Goal: Task Accomplishment & Management: Complete application form

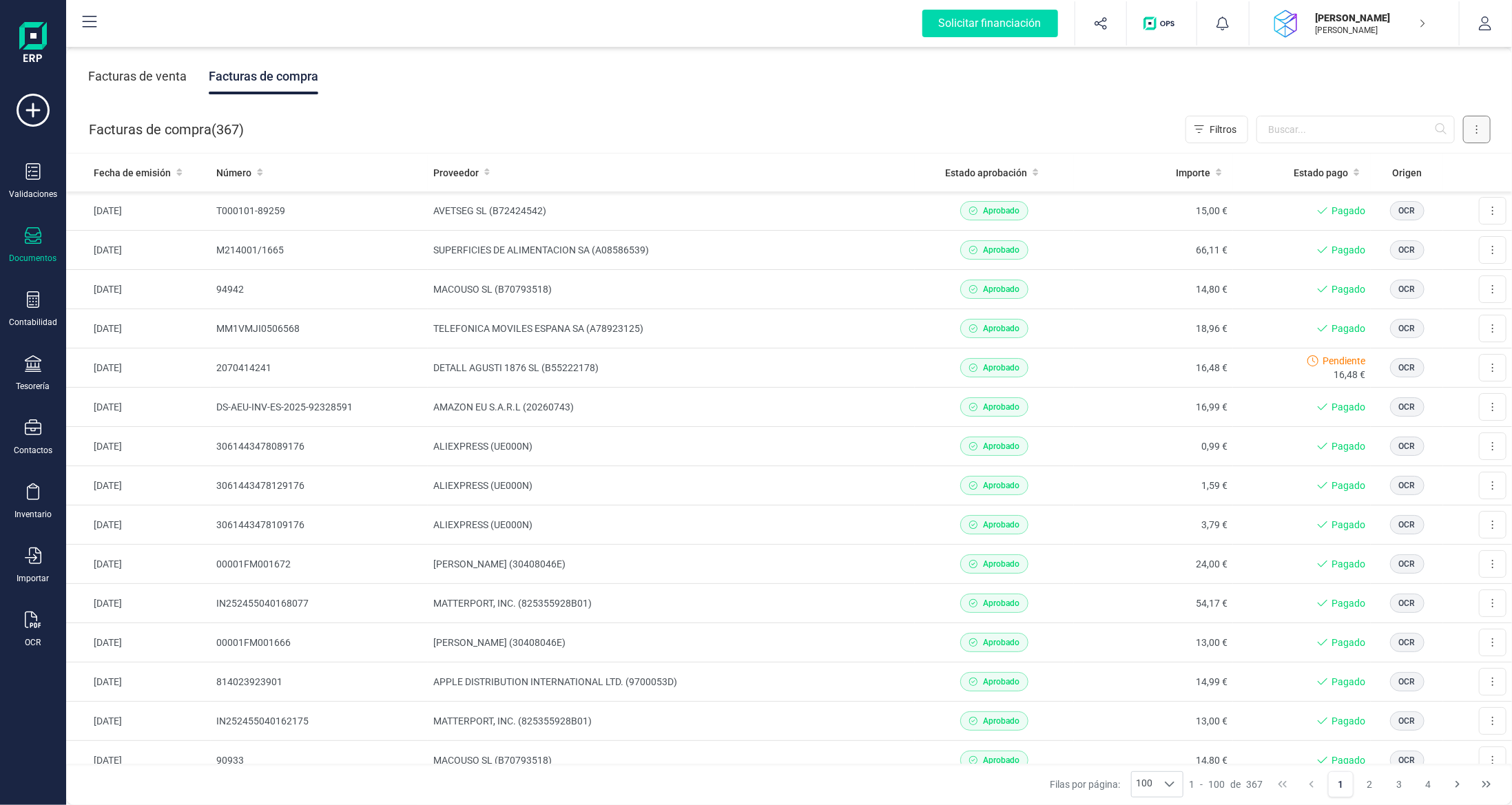
click at [1474, 123] on button at bounding box center [1477, 130] width 27 height 27
click at [1366, 251] on span "Escanear (OCR)" at bounding box center [1382, 246] width 68 height 14
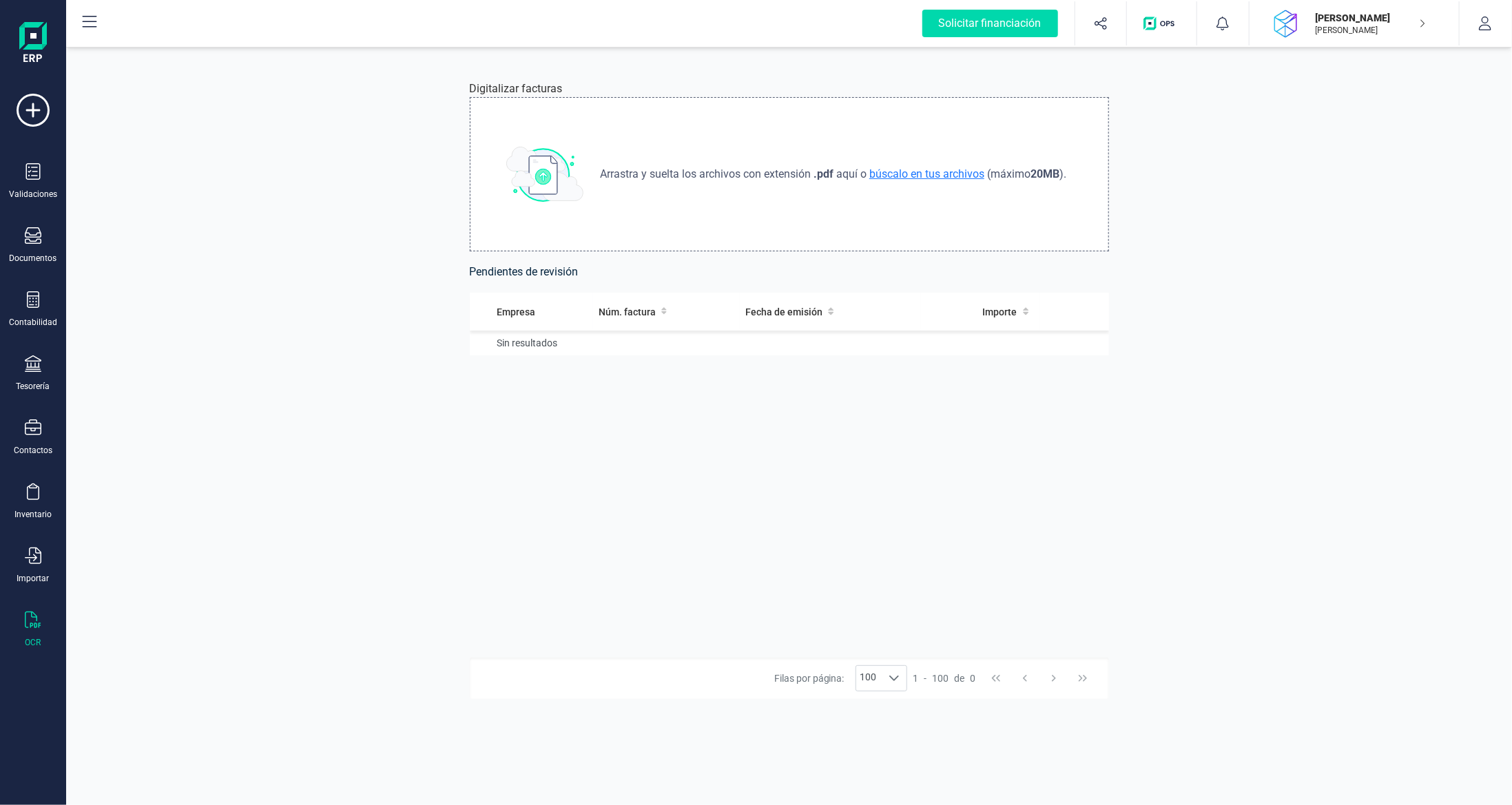
click at [913, 177] on span "búscalo en tus archivos" at bounding box center [926, 173] width 120 height 13
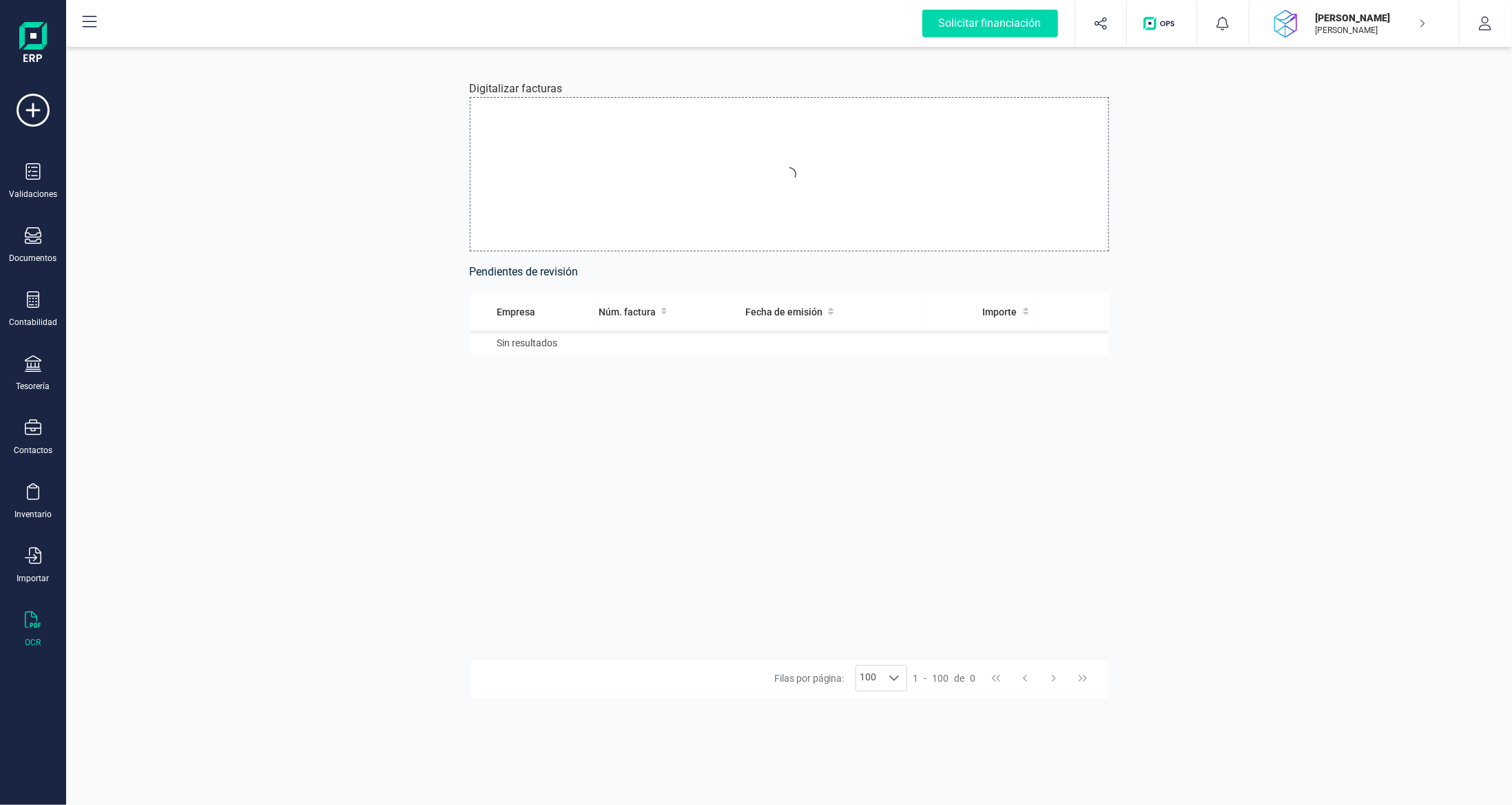
type input "C:\fakepath\WS_factura_575915422705848173.pdf"
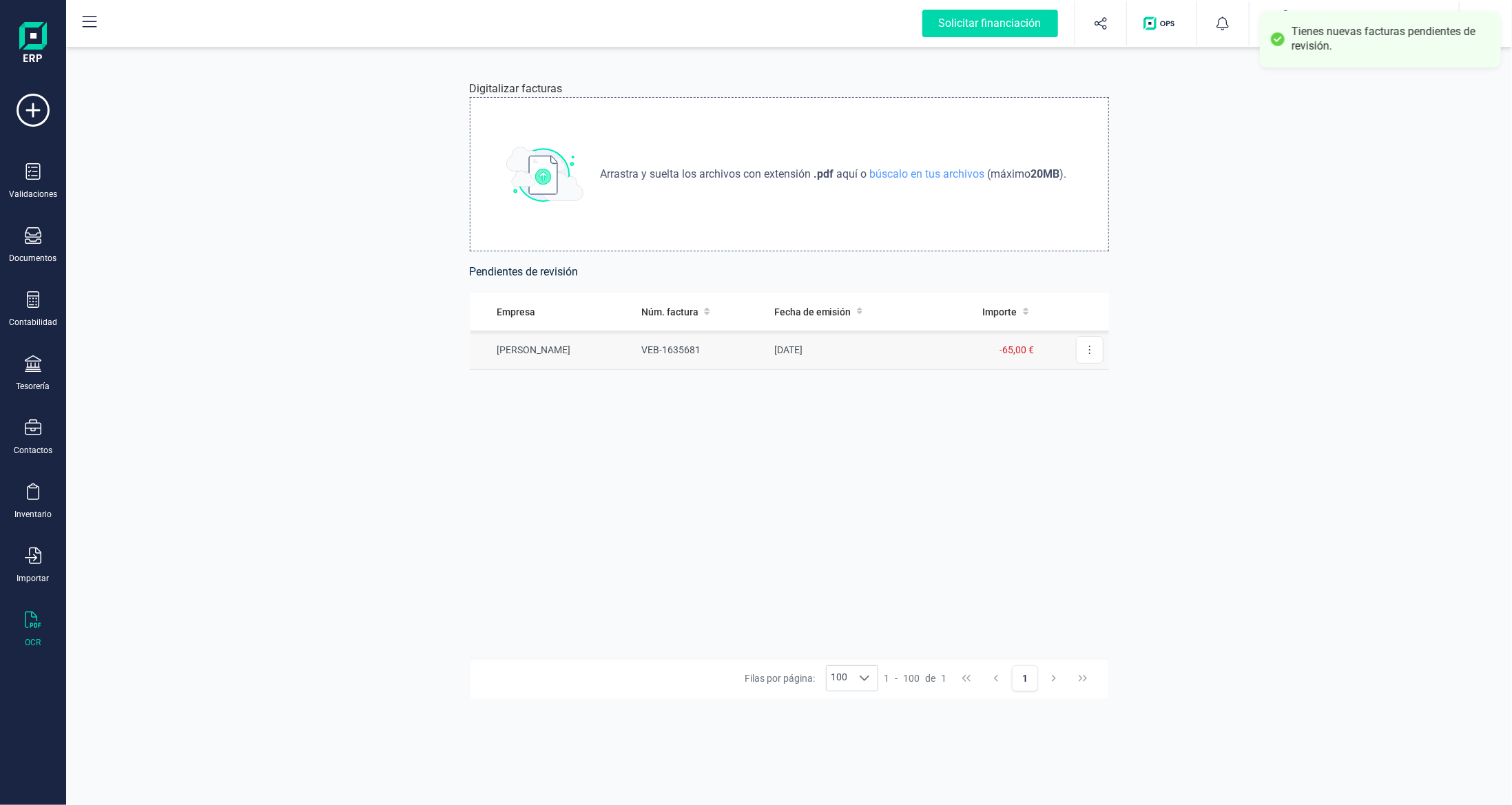
click at [677, 345] on td "VEB-1635681" at bounding box center [702, 350] width 133 height 39
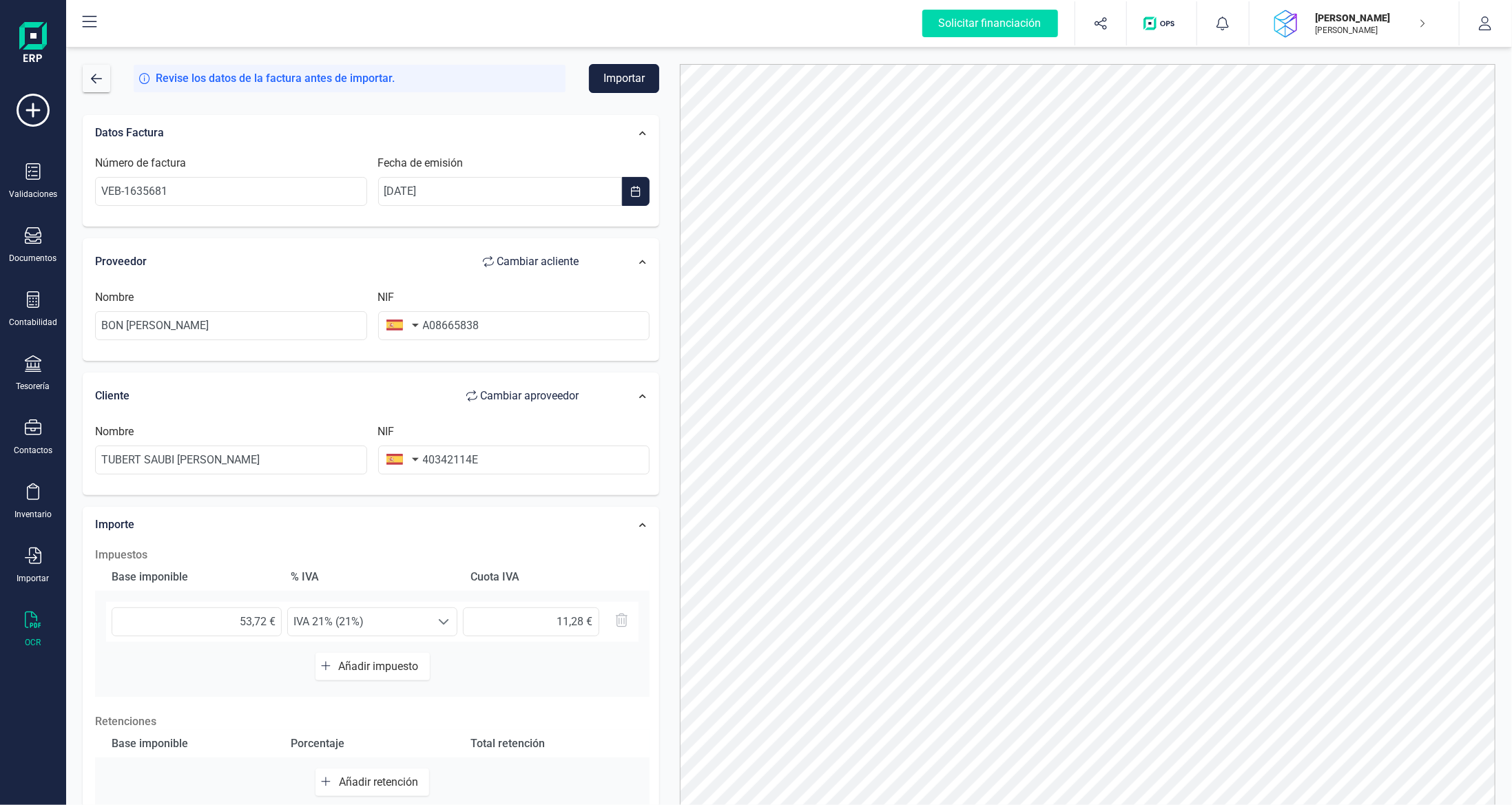
click at [617, 69] on button "Importar" at bounding box center [624, 79] width 70 height 29
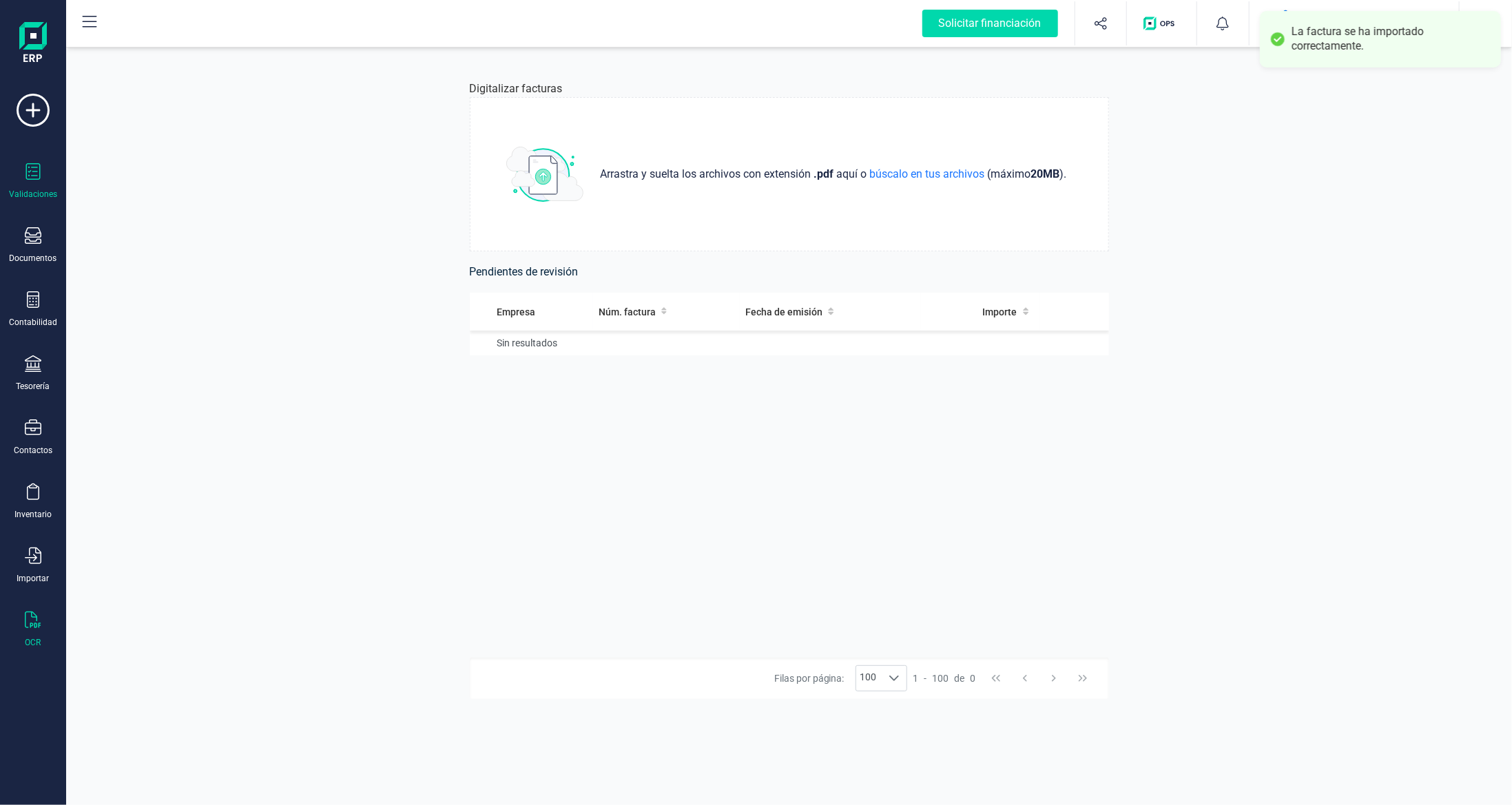
click at [29, 178] on icon at bounding box center [32, 171] width 17 height 17
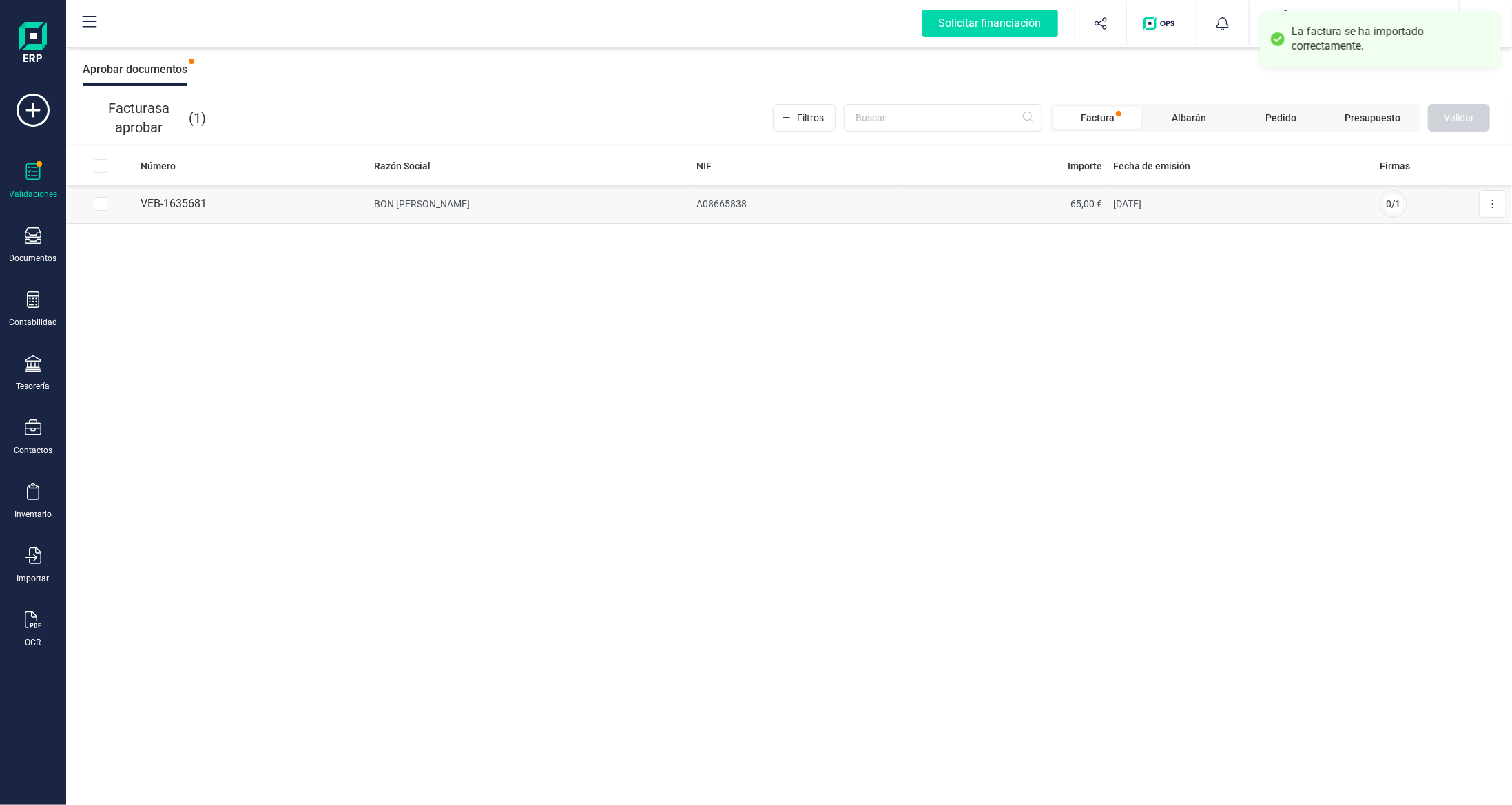
click at [104, 200] on input "Row Selected 3b91551e-0800-4492-aa84-6804517c6ca0" at bounding box center [101, 204] width 14 height 14
checkbox input "true"
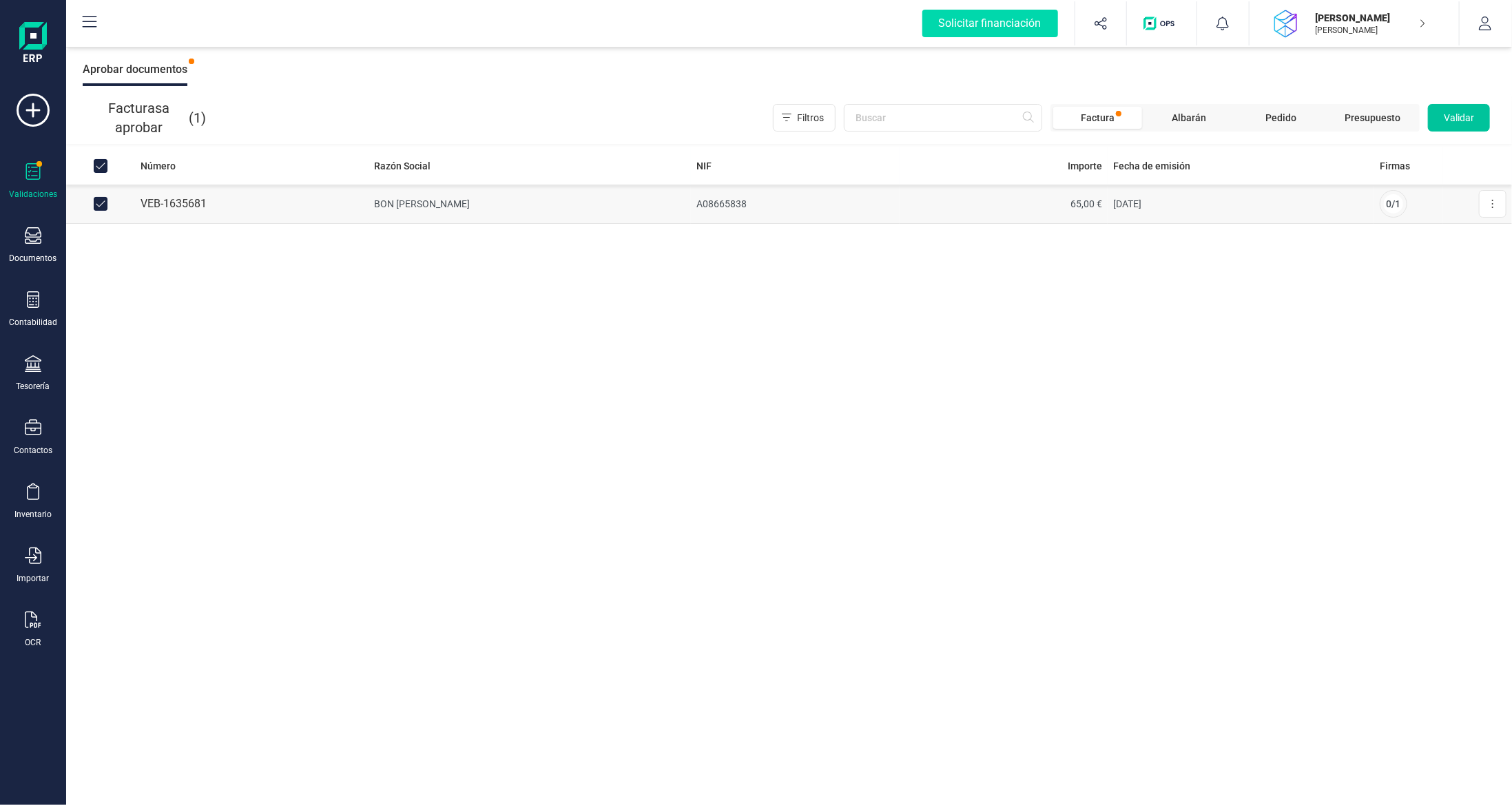
click at [1466, 116] on span "Validar" at bounding box center [1458, 118] width 30 height 14
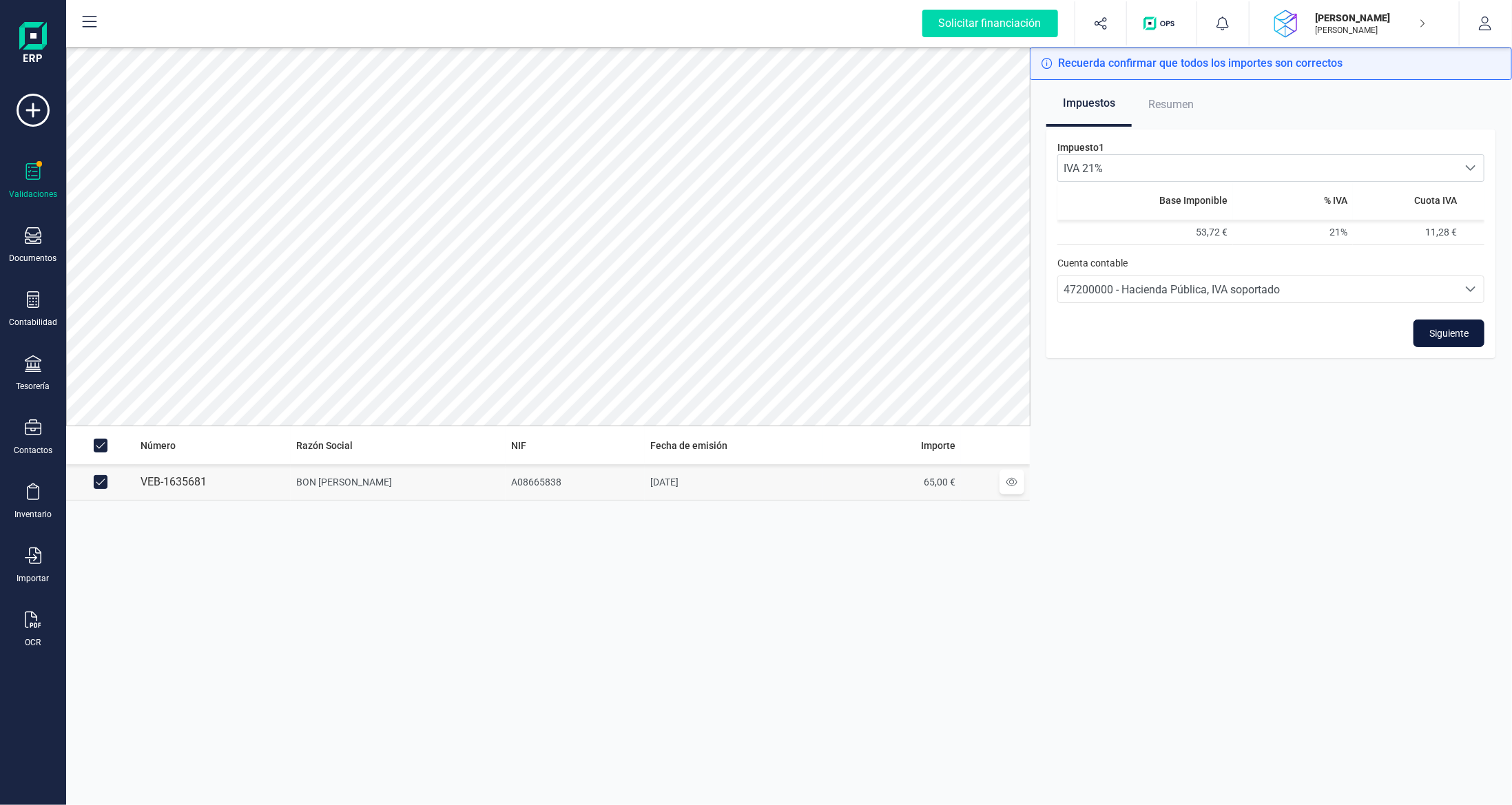
click at [1471, 331] on button "Siguiente" at bounding box center [1449, 333] width 71 height 27
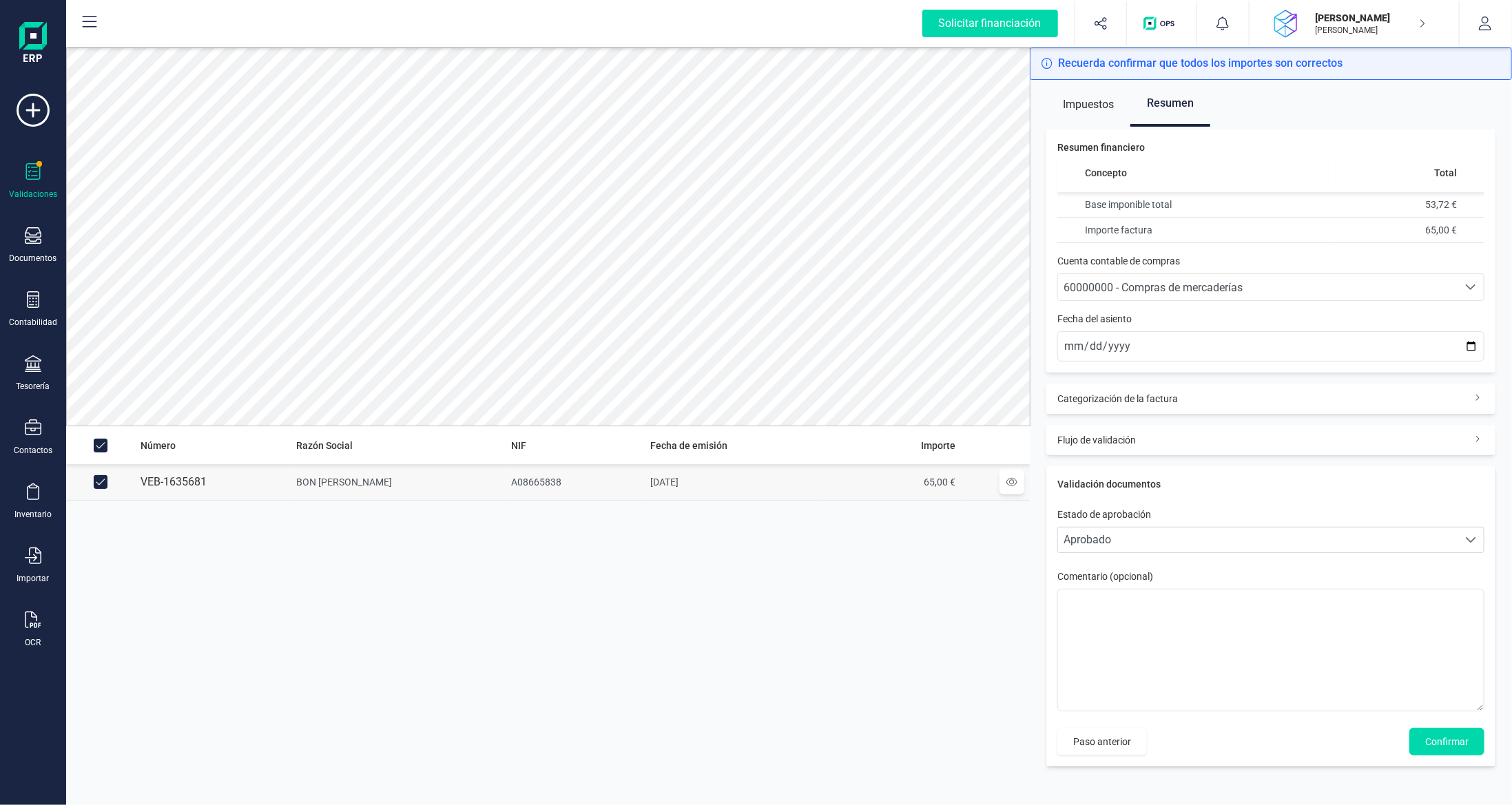
click at [1226, 281] on span "60000000 - Compras de mercaderías" at bounding box center [1153, 287] width 179 height 13
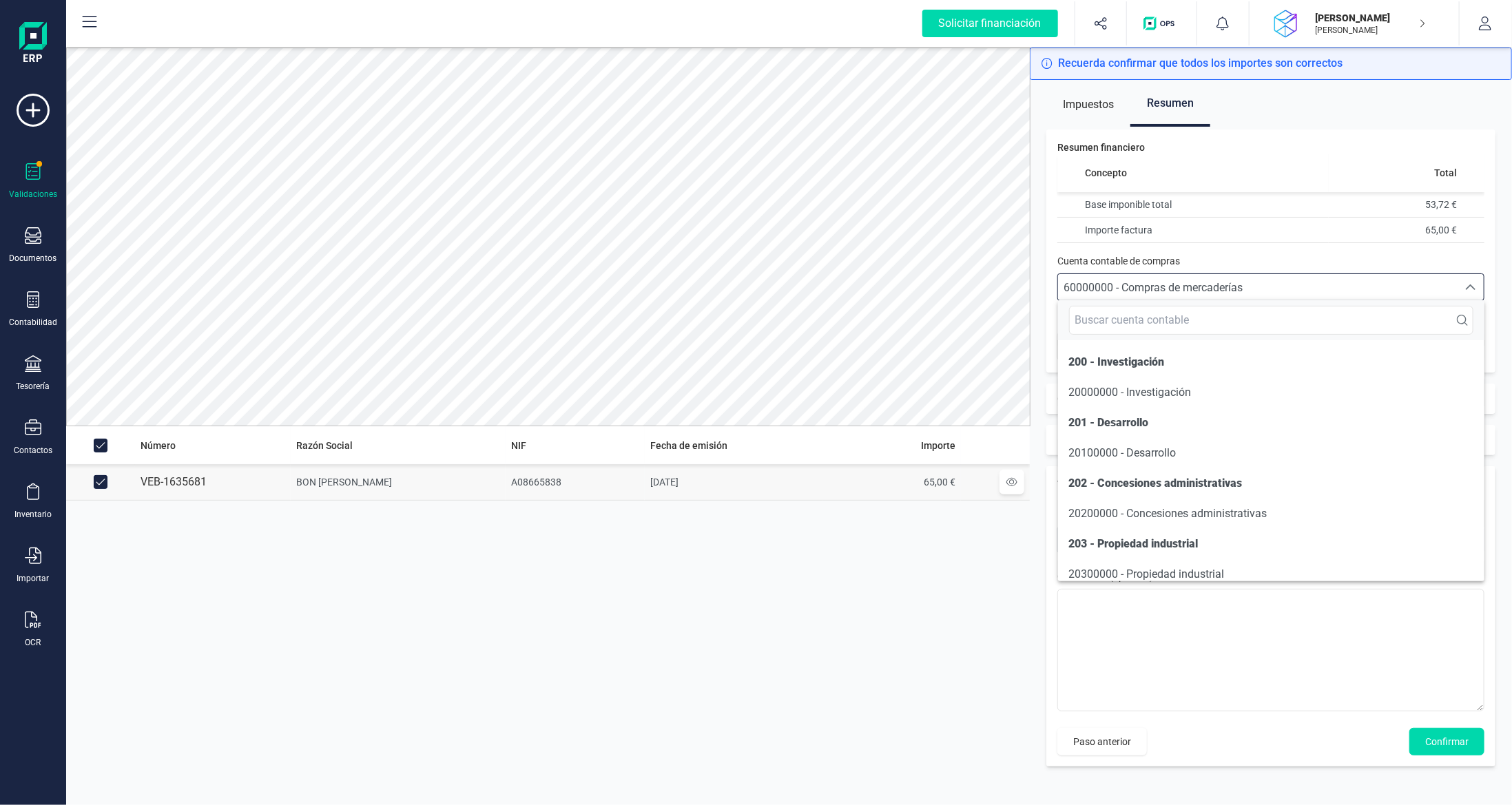
scroll to position [6551, 0]
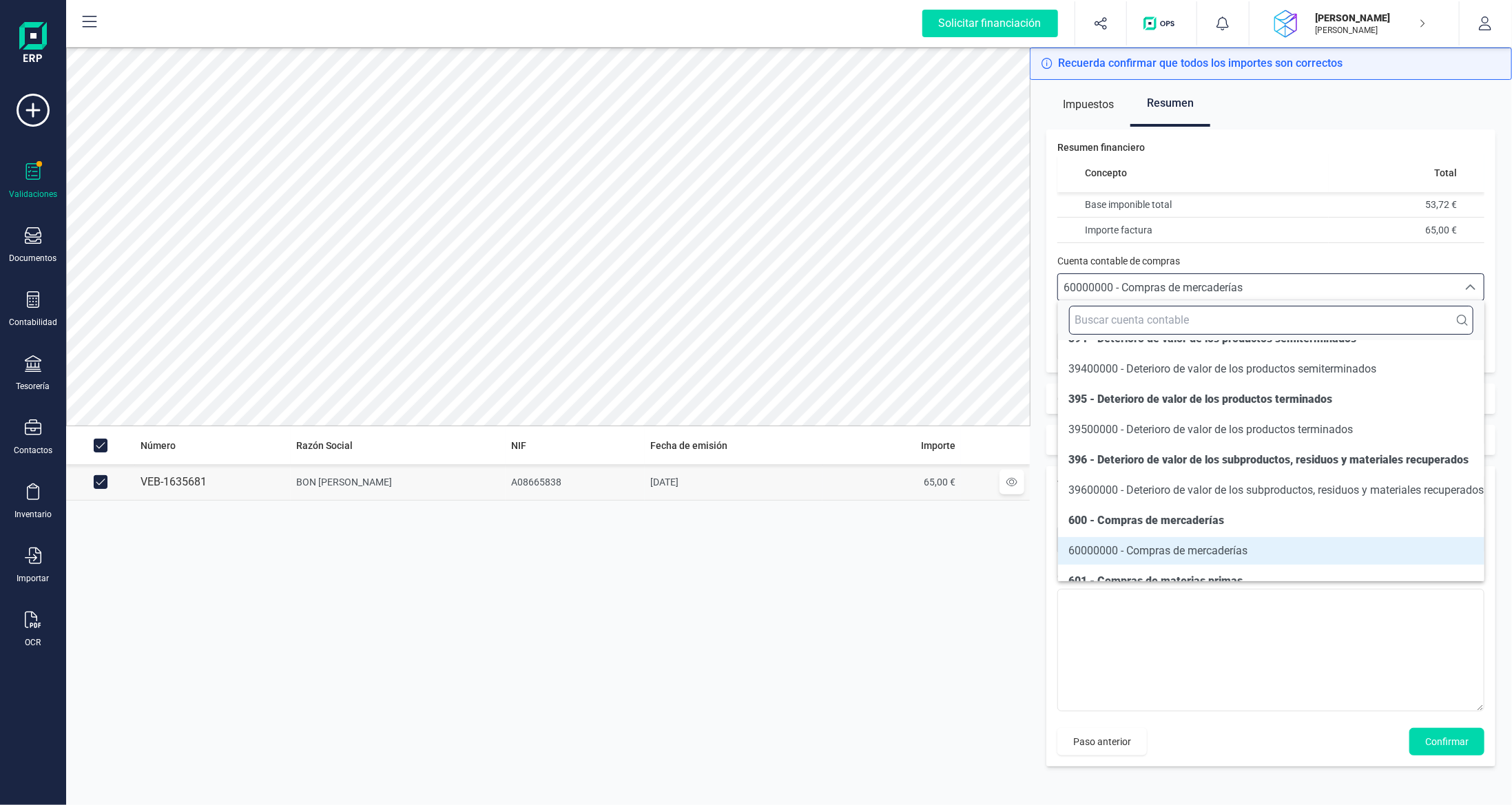
click at [1220, 311] on input "text" at bounding box center [1271, 320] width 405 height 29
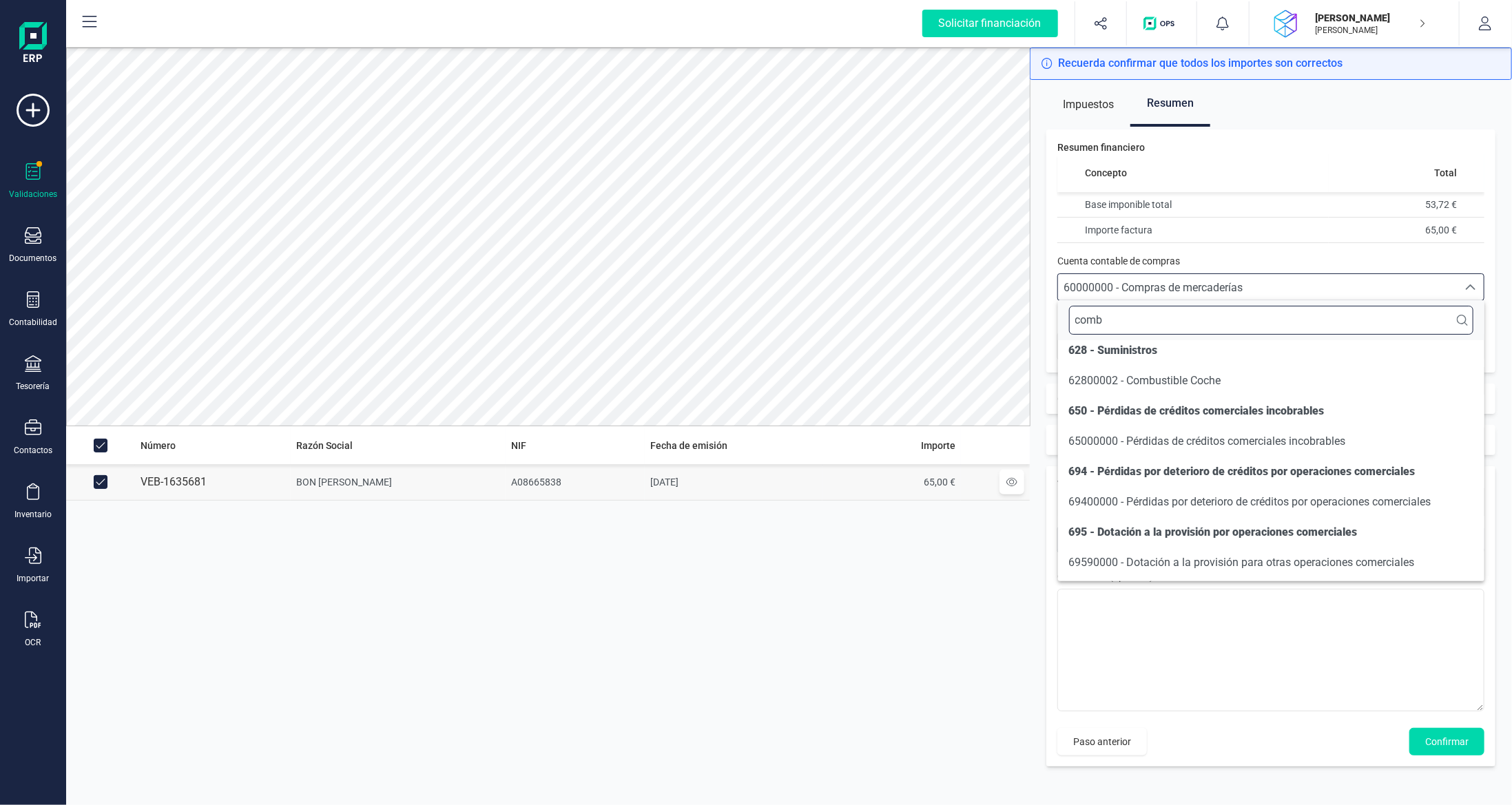
scroll to position [0, 0]
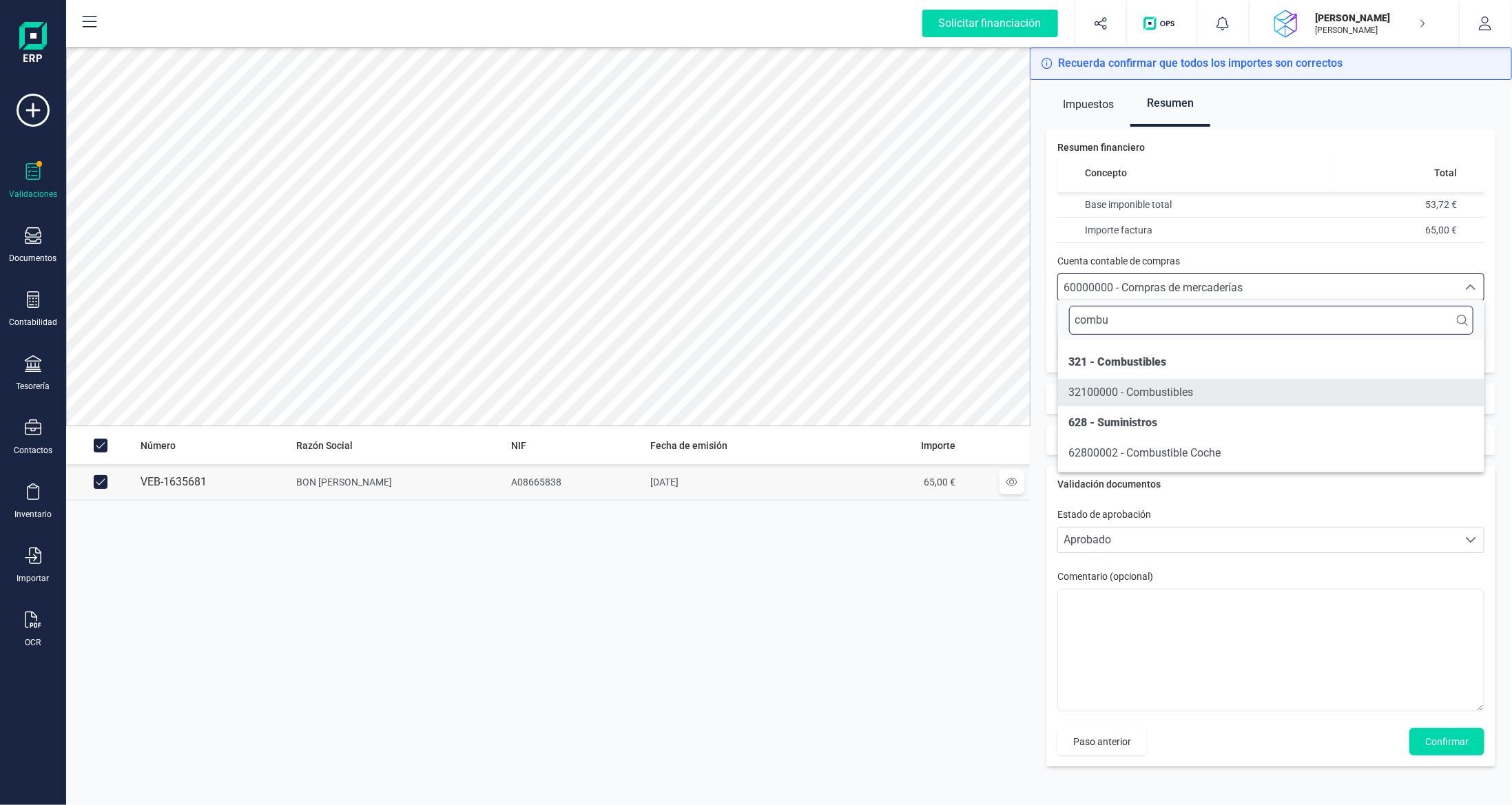
type input "combu"
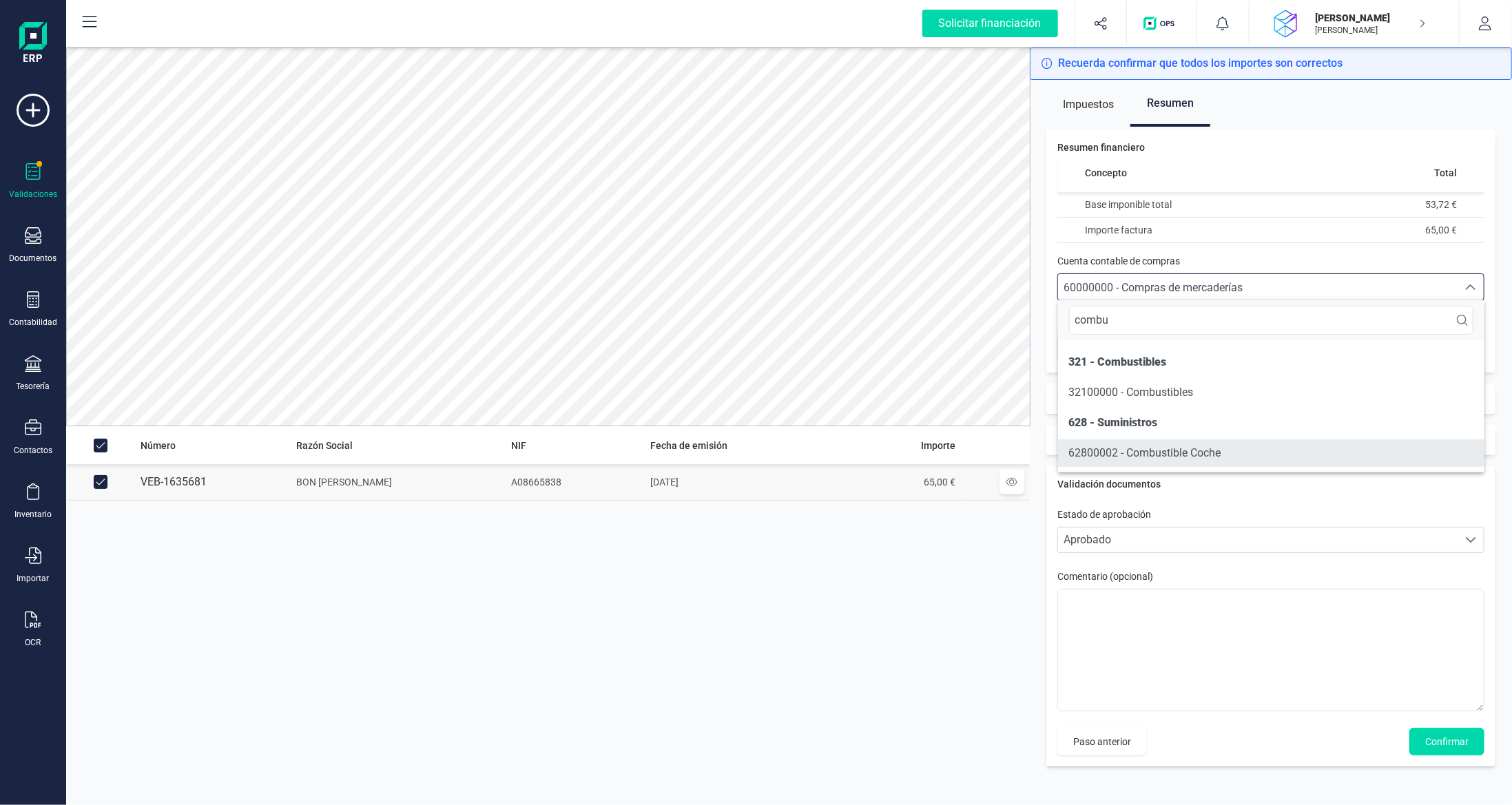
click at [1211, 462] on li "62800002 - Combustible Coche" at bounding box center [1272, 453] width 428 height 27
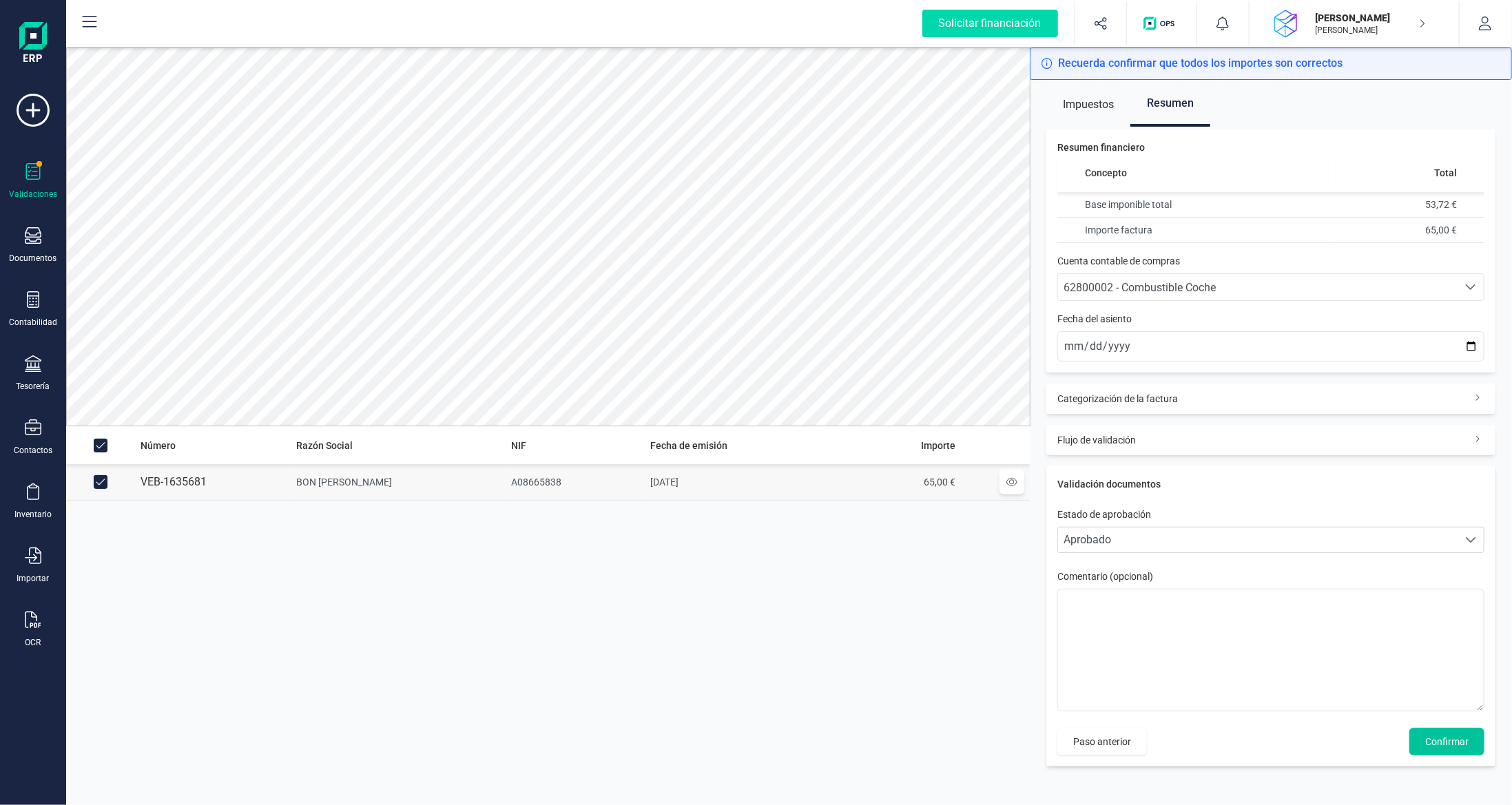
click at [1453, 745] on button "Confirmar" at bounding box center [1447, 742] width 75 height 27
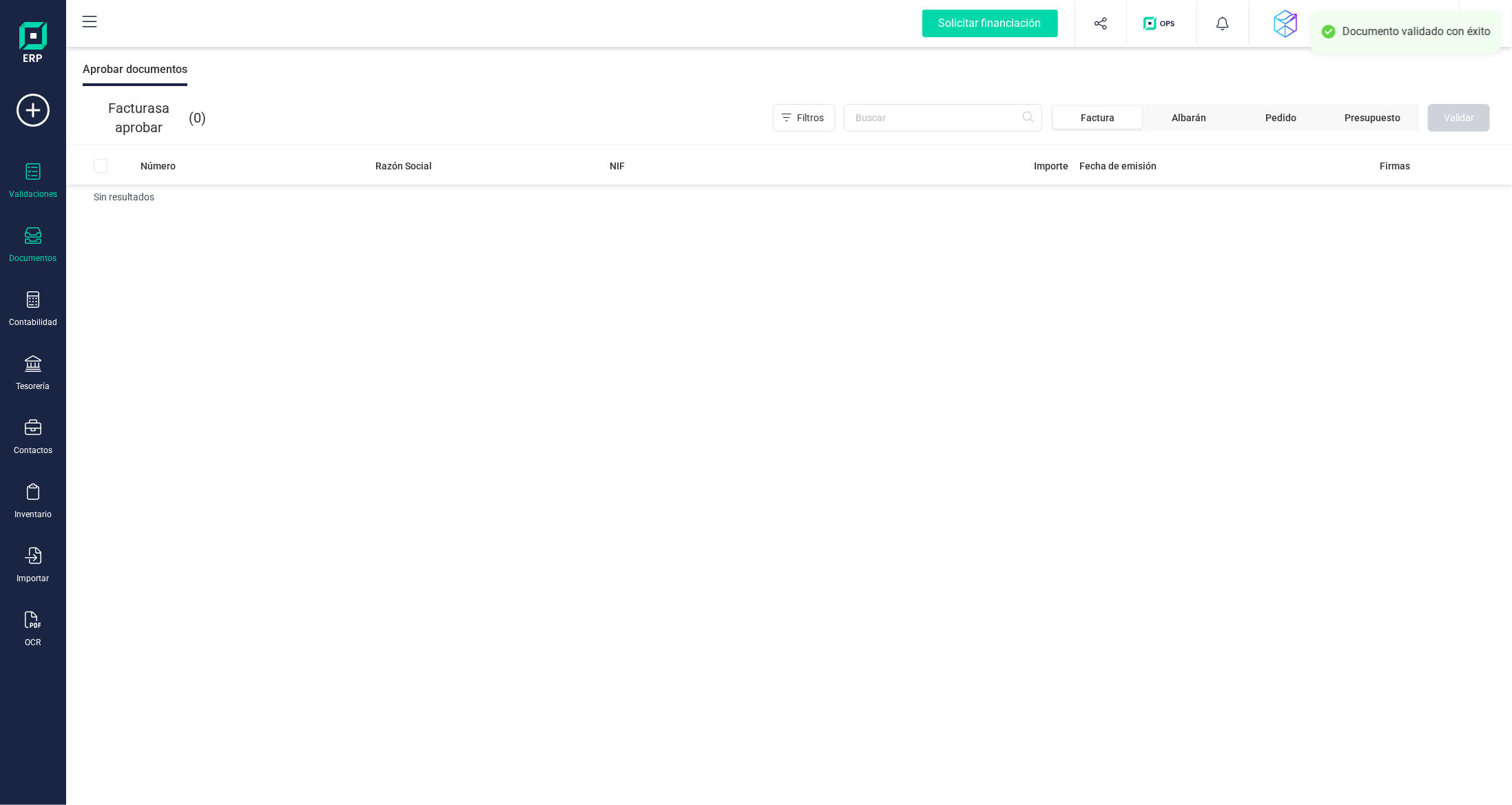
click at [27, 243] on div at bounding box center [32, 237] width 17 height 20
click at [146, 196] on span "Facturas" at bounding box center [143, 197] width 73 height 17
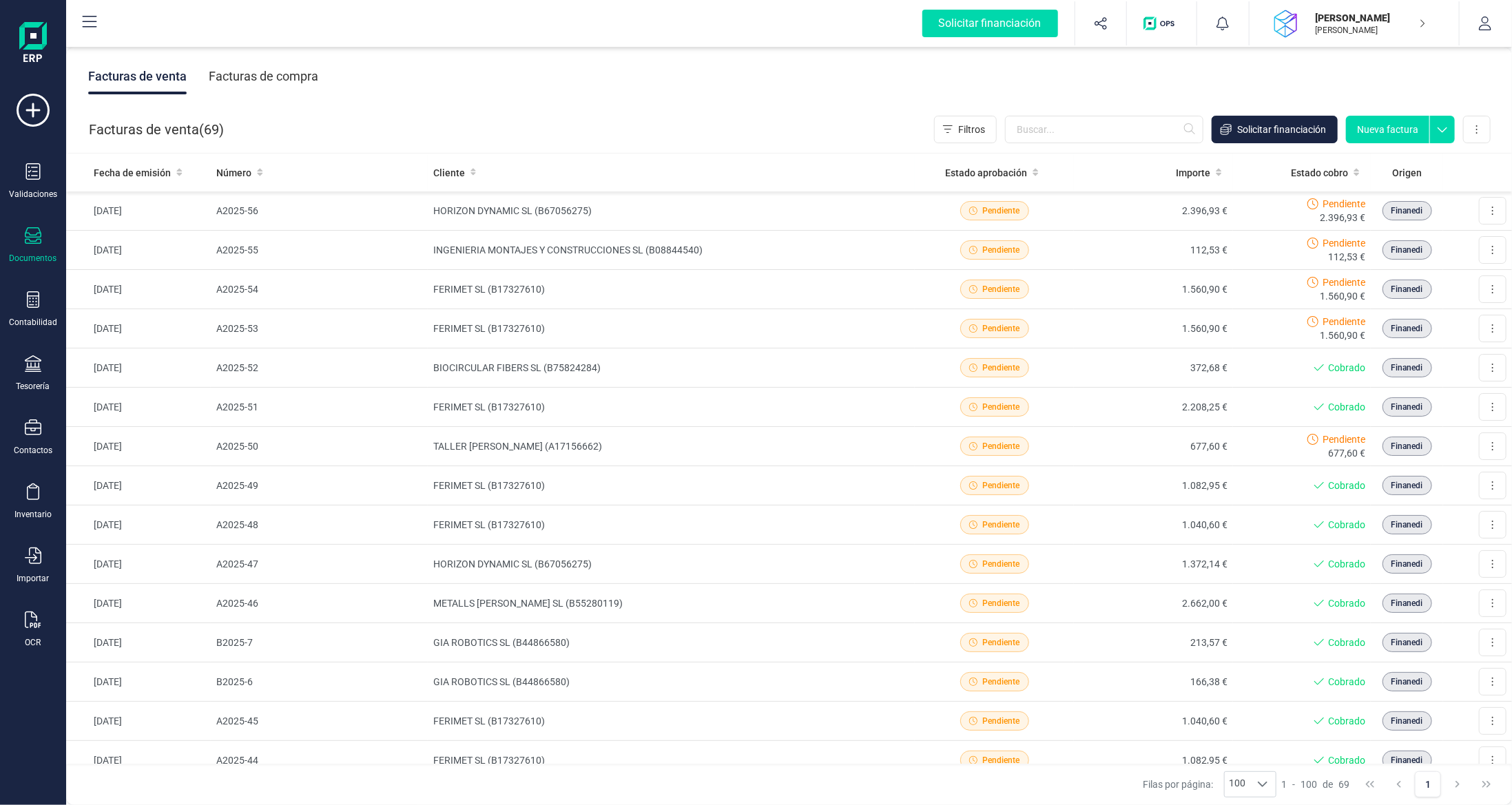
click at [249, 76] on div "Facturas de compra" at bounding box center [264, 76] width 109 height 36
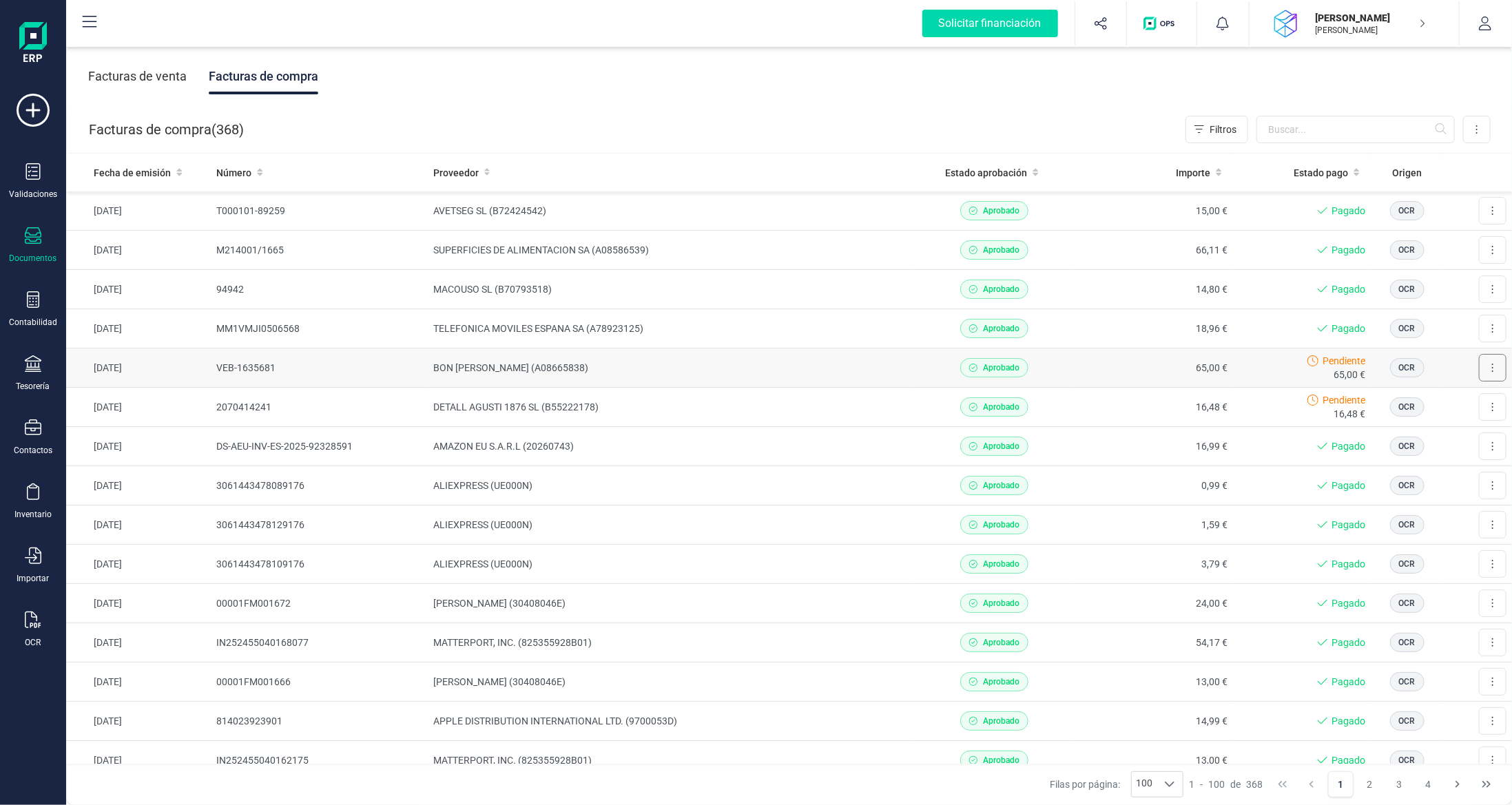
click at [1487, 369] on button at bounding box center [1492, 368] width 27 height 27
click at [666, 359] on td "BON [PERSON_NAME] (A08665838)" at bounding box center [672, 368] width 488 height 39
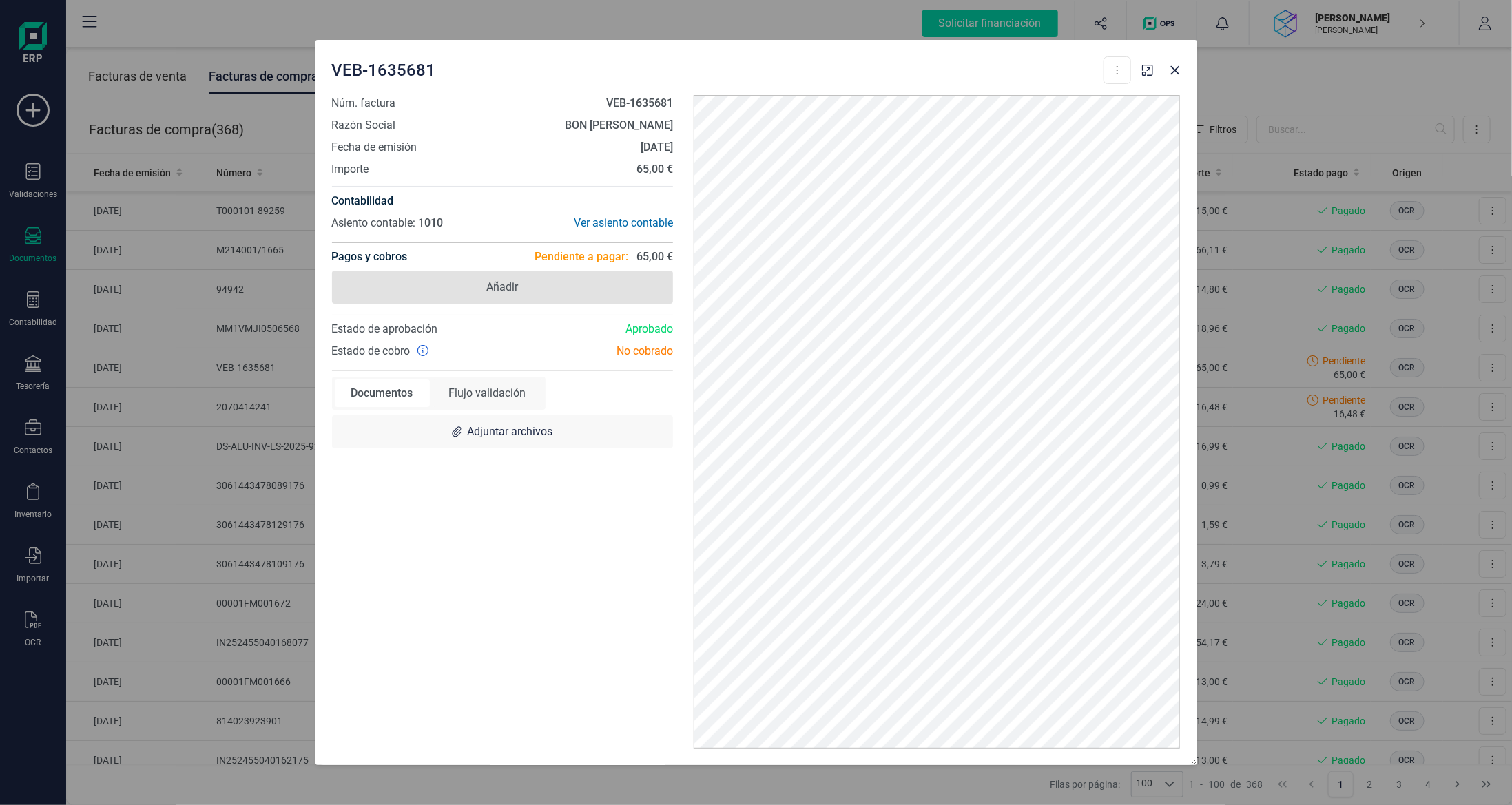
click at [507, 292] on span "Añadir" at bounding box center [502, 287] width 31 height 17
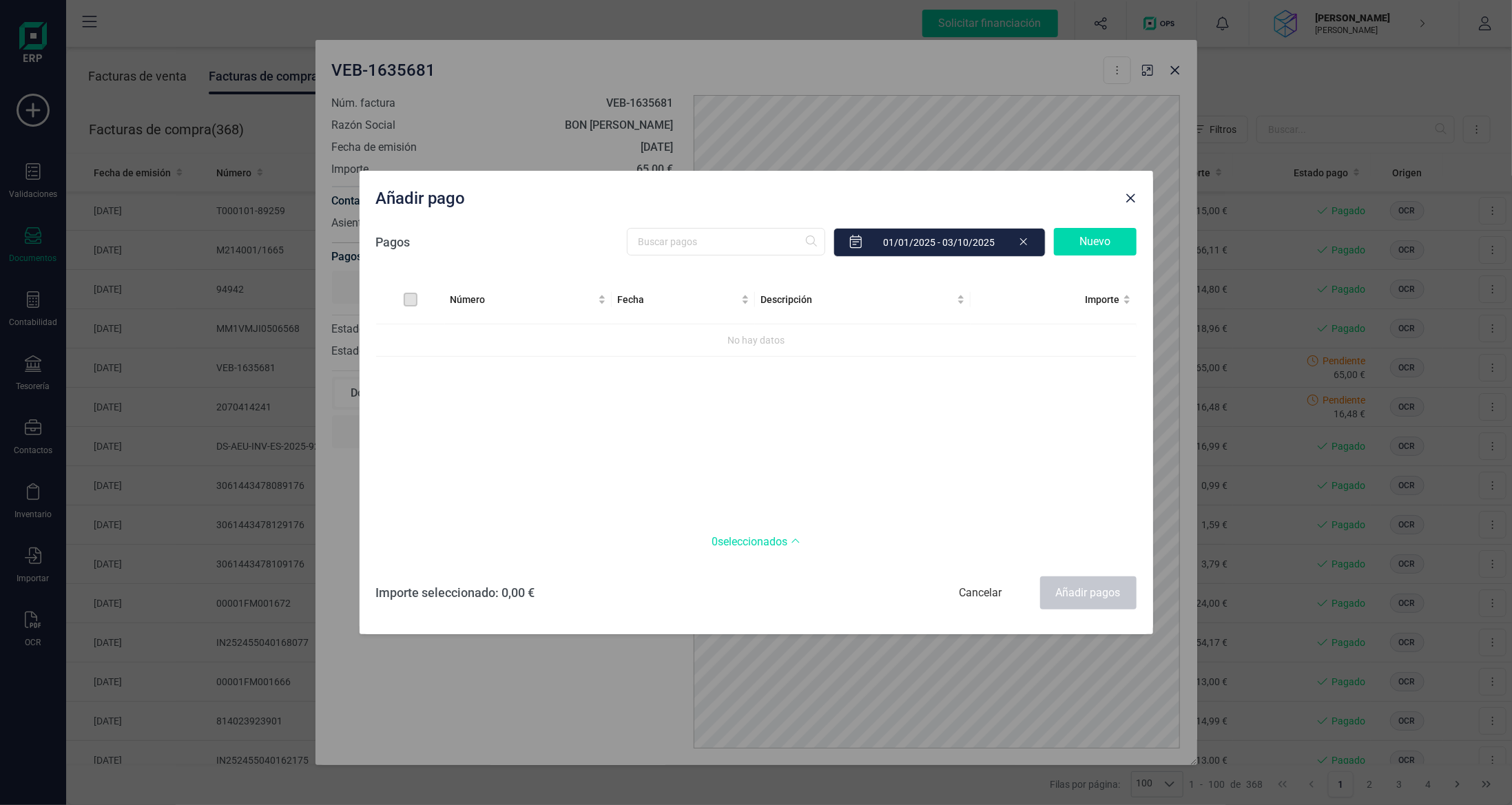
click at [1108, 242] on div "Nuevo" at bounding box center [1095, 242] width 83 height 27
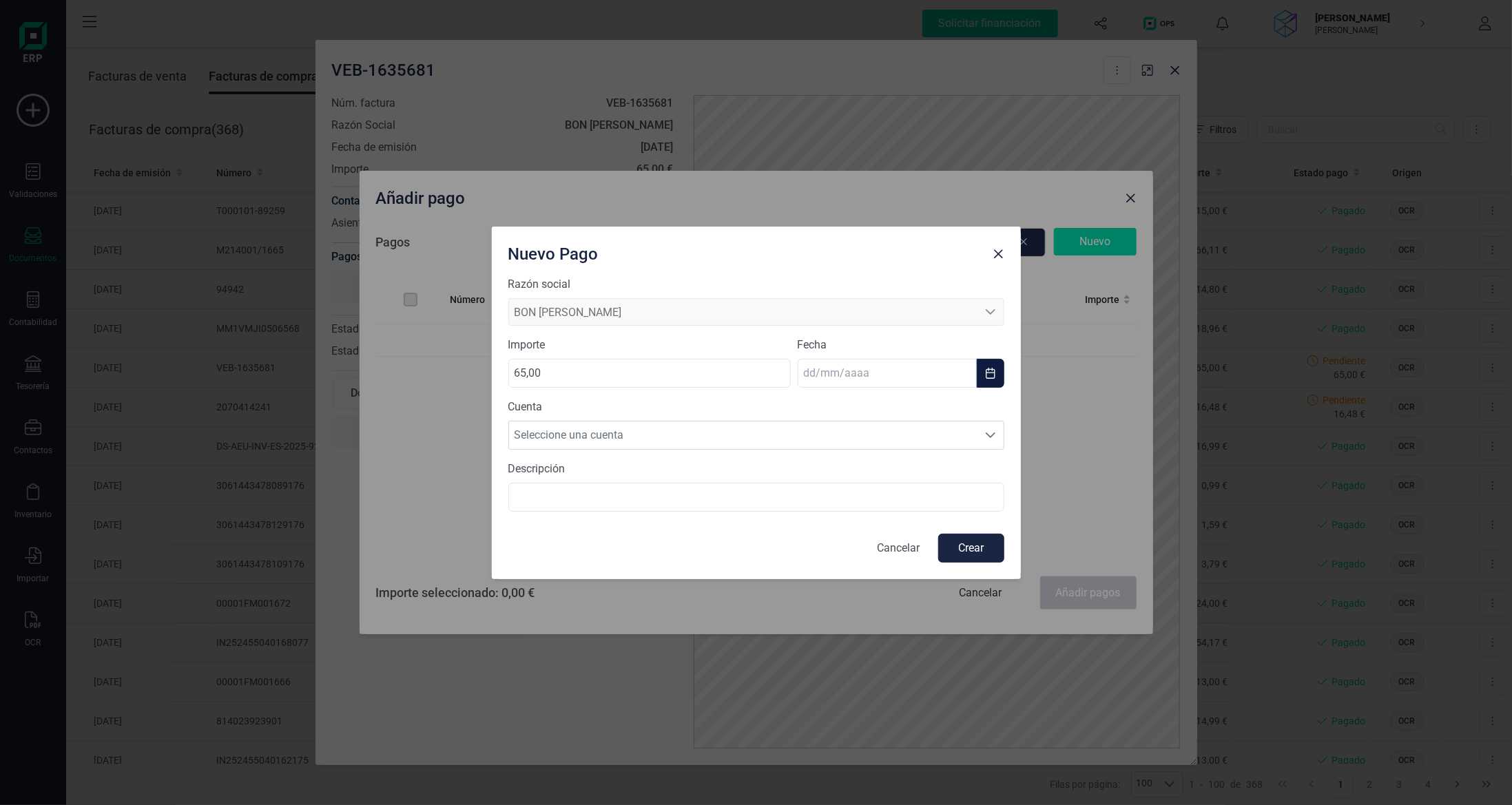
click at [889, 378] on input "text" at bounding box center [886, 374] width 179 height 29
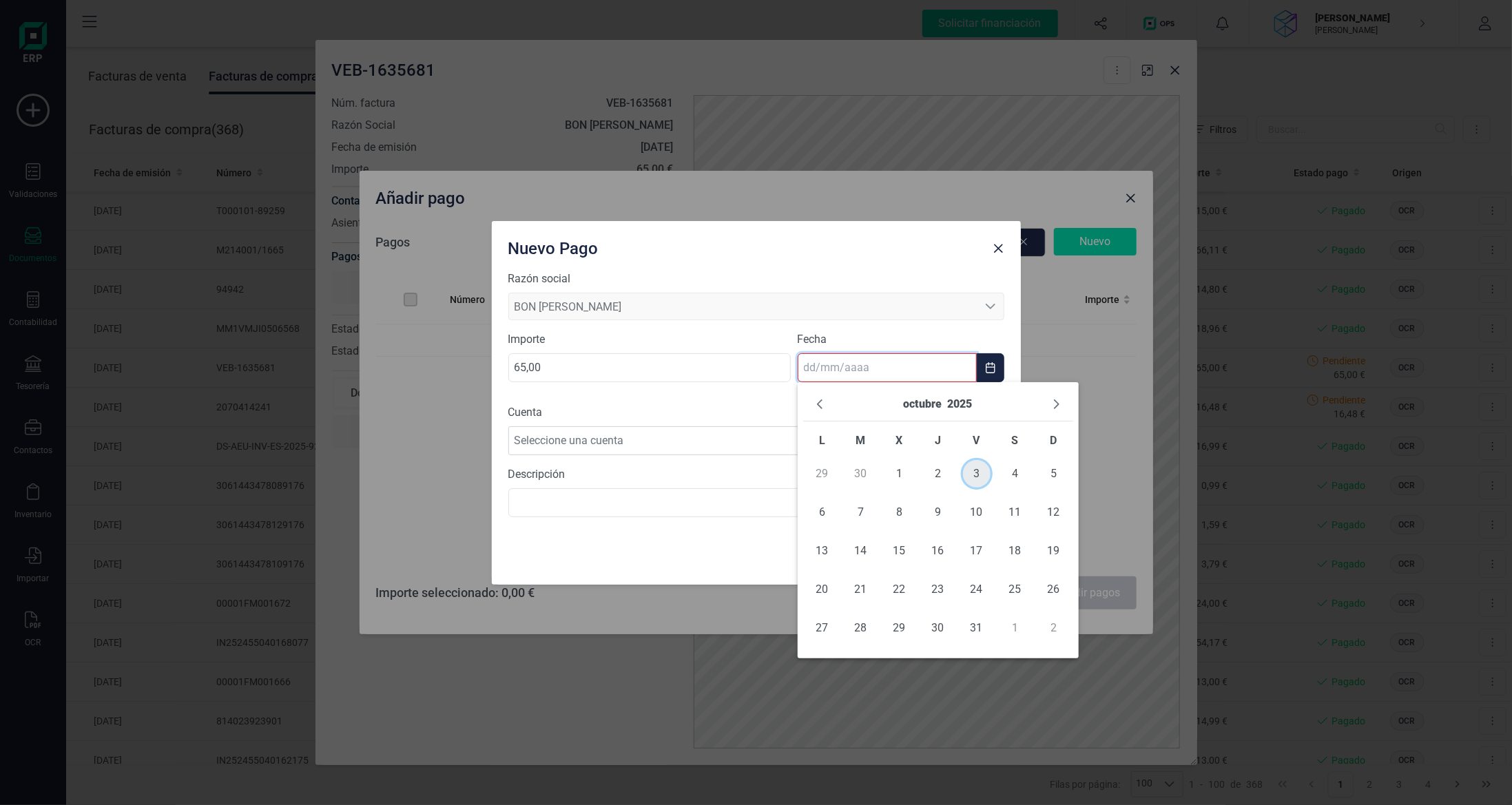
click at [968, 479] on span "3" at bounding box center [976, 473] width 27 height 27
type input "[DATE]"
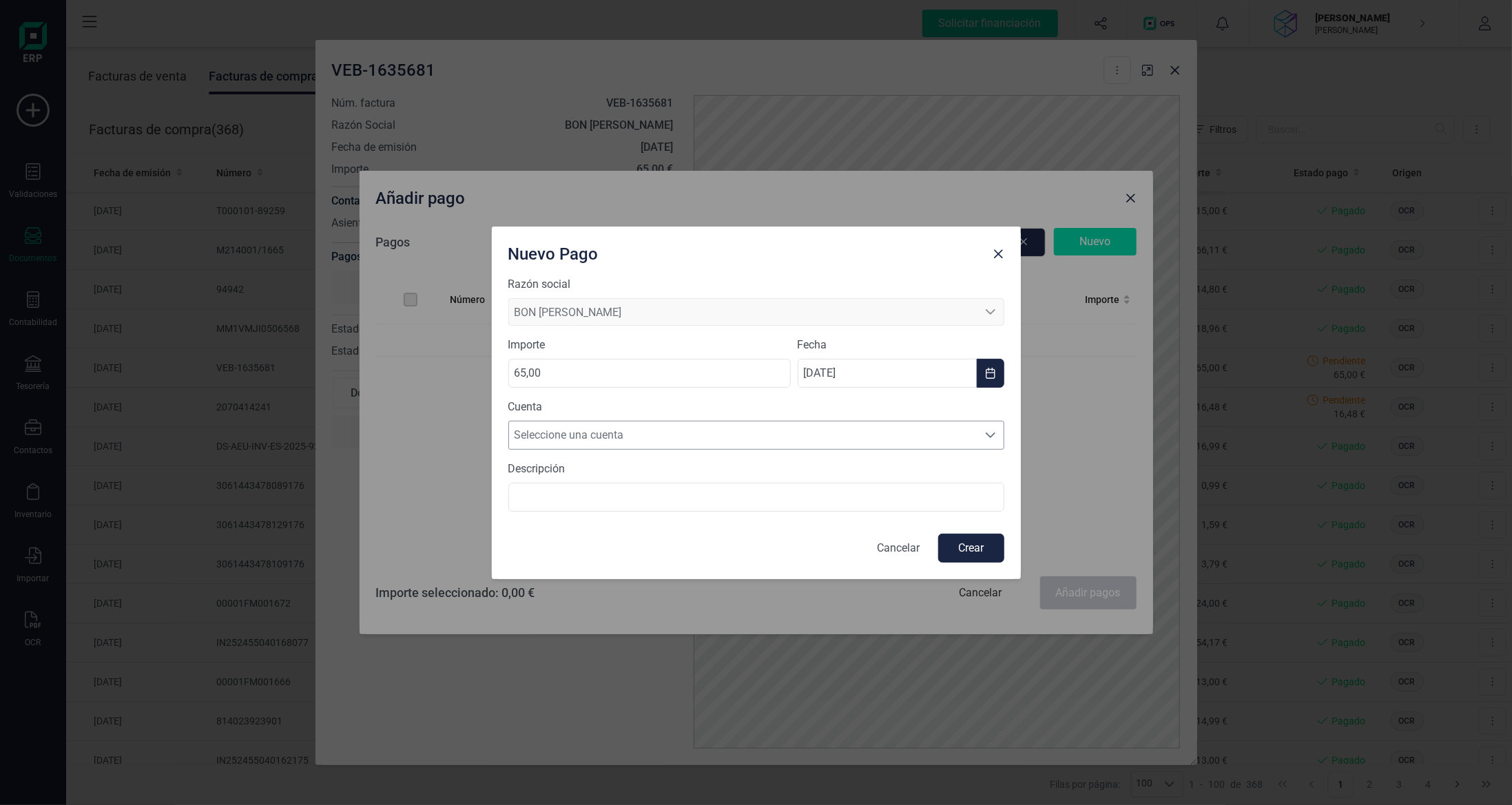
click at [694, 435] on span "Seleccione una cuenta" at bounding box center [743, 435] width 469 height 27
click at [703, 482] on li "[FINANCIAL_ID]" at bounding box center [756, 468] width 496 height 27
click at [964, 550] on button "Crear" at bounding box center [971, 548] width 66 height 29
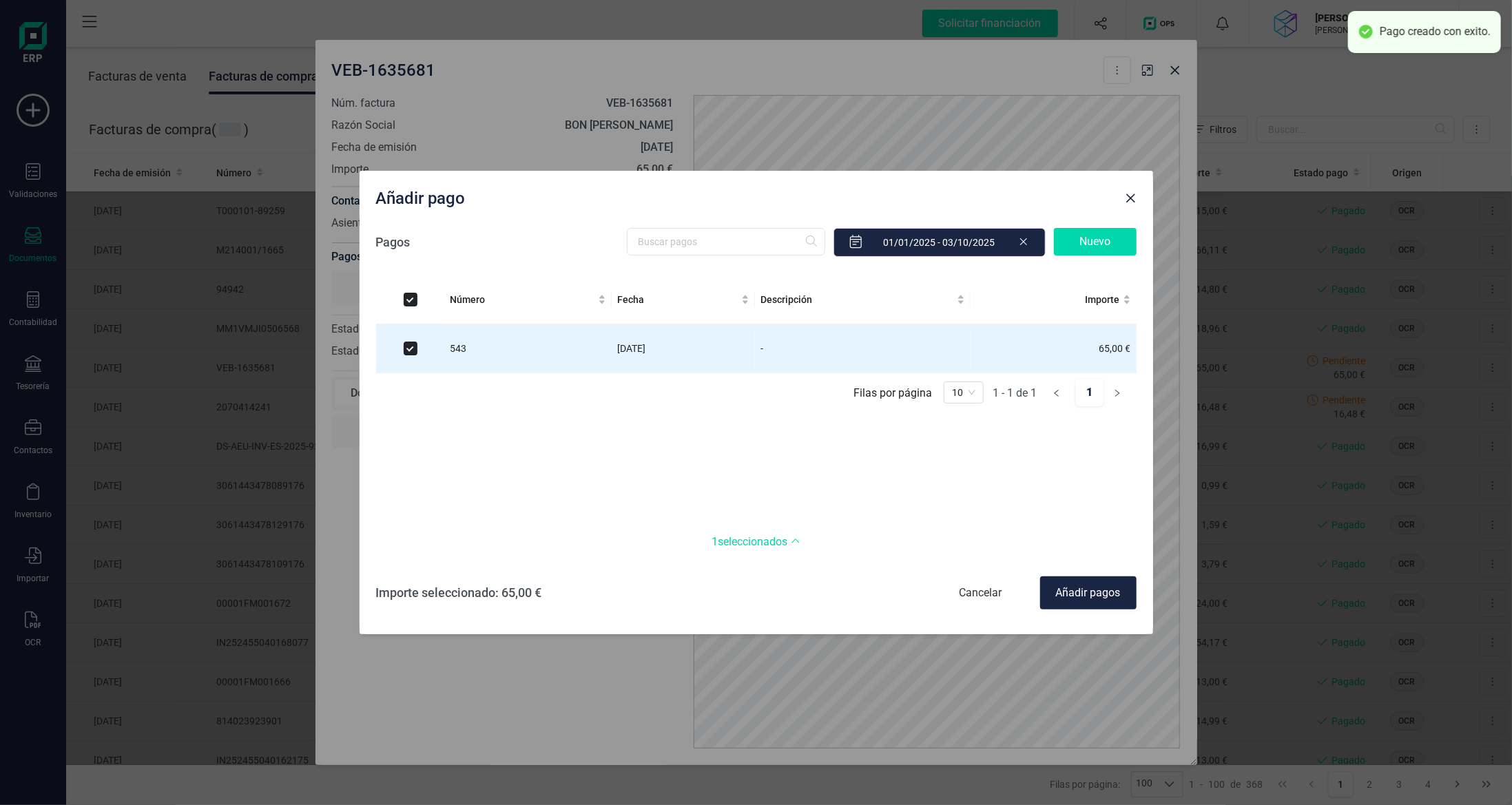
click at [1088, 595] on div "Añadir pagos" at bounding box center [1088, 593] width 97 height 33
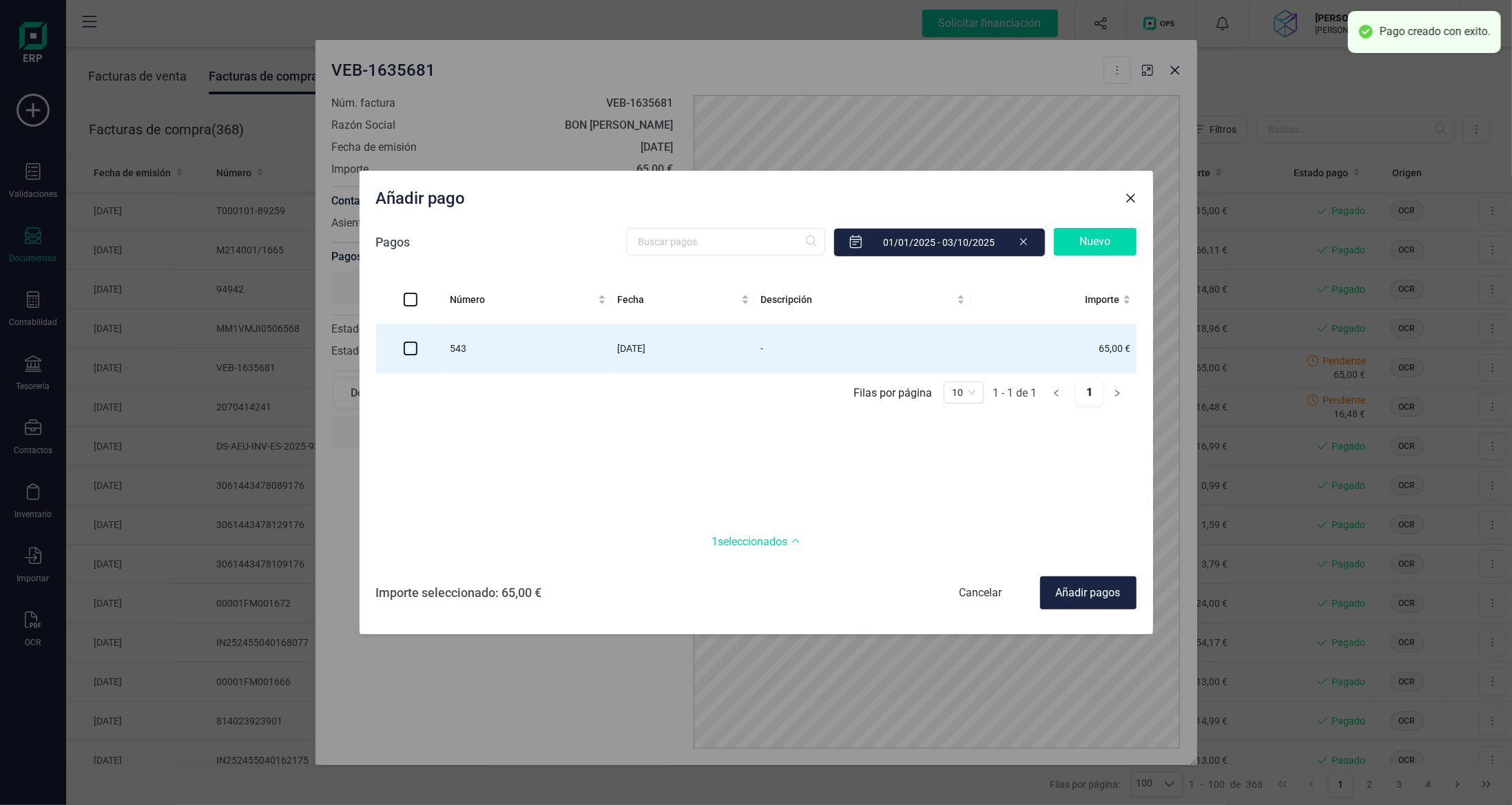
checkbox input "false"
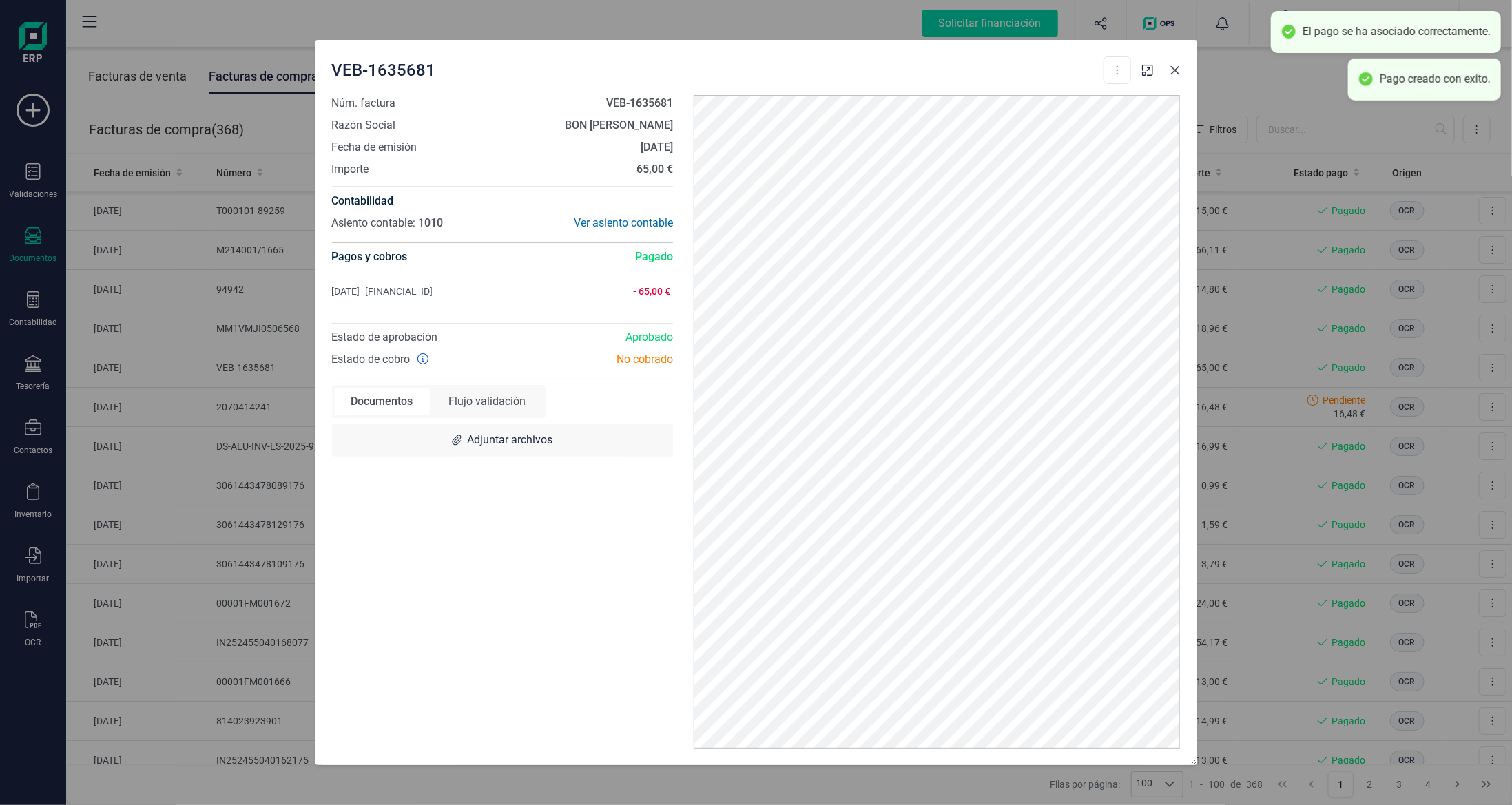
click at [1177, 70] on icon "Close" at bounding box center [1174, 69] width 11 height 11
